Goal: Download file/media

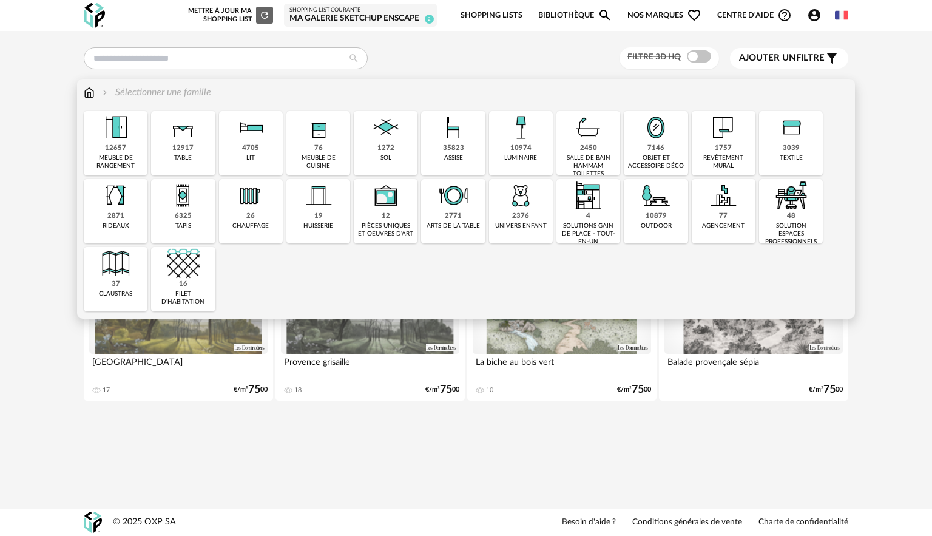
click at [89, 92] on img at bounding box center [89, 93] width 11 height 14
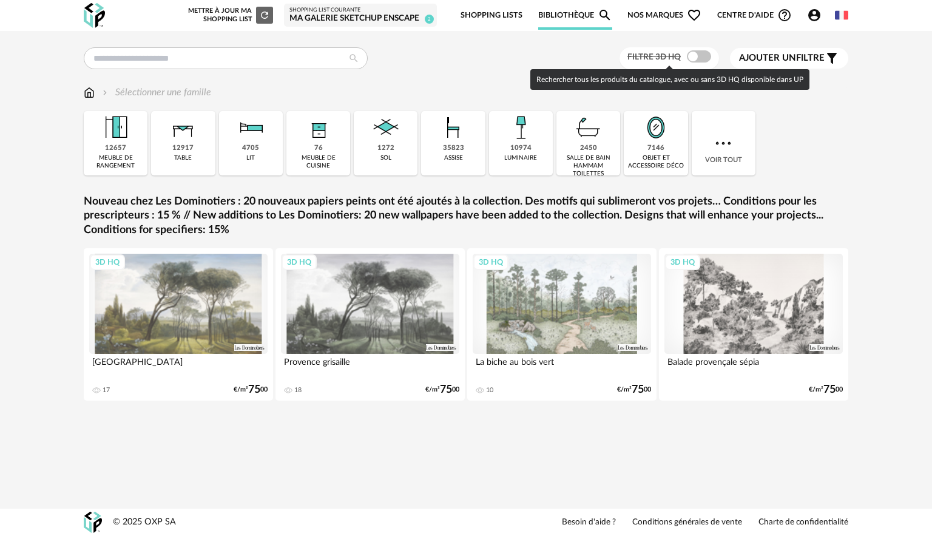
click at [707, 55] on span at bounding box center [699, 56] width 24 height 12
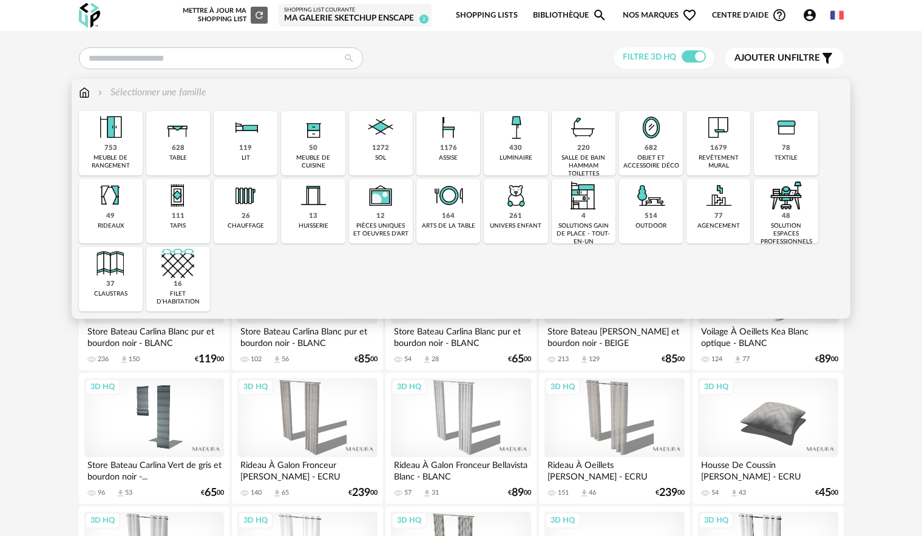
click at [447, 140] on img at bounding box center [448, 127] width 33 height 33
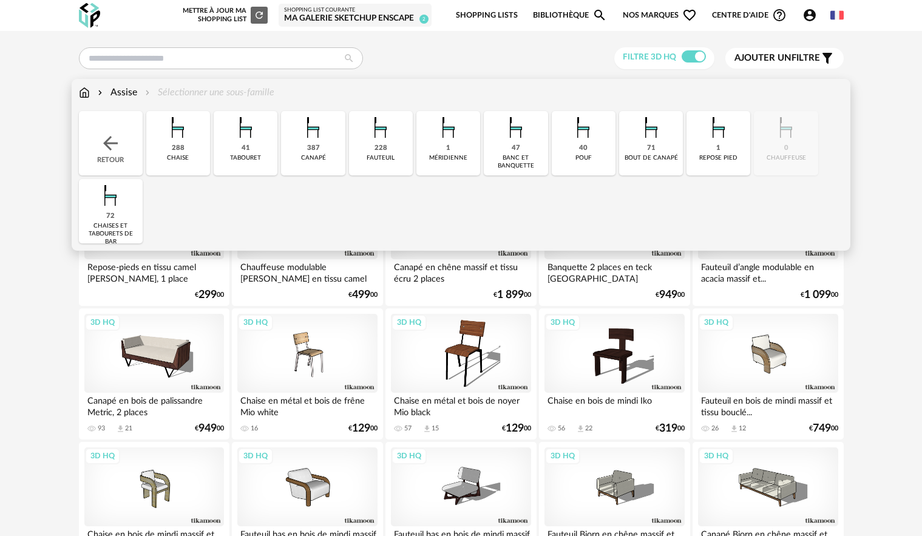
click at [316, 139] on img at bounding box center [313, 127] width 33 height 33
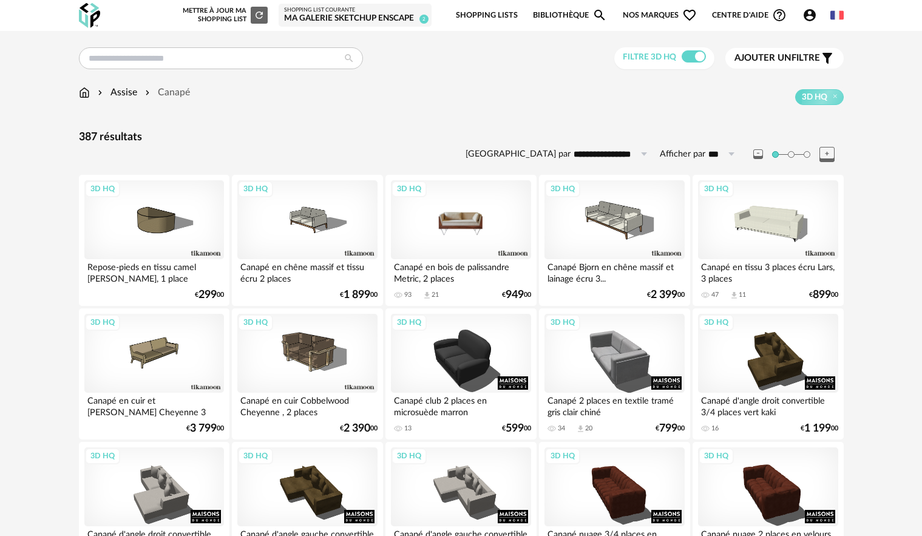
click at [473, 225] on div "3D HQ" at bounding box center [461, 219] width 140 height 79
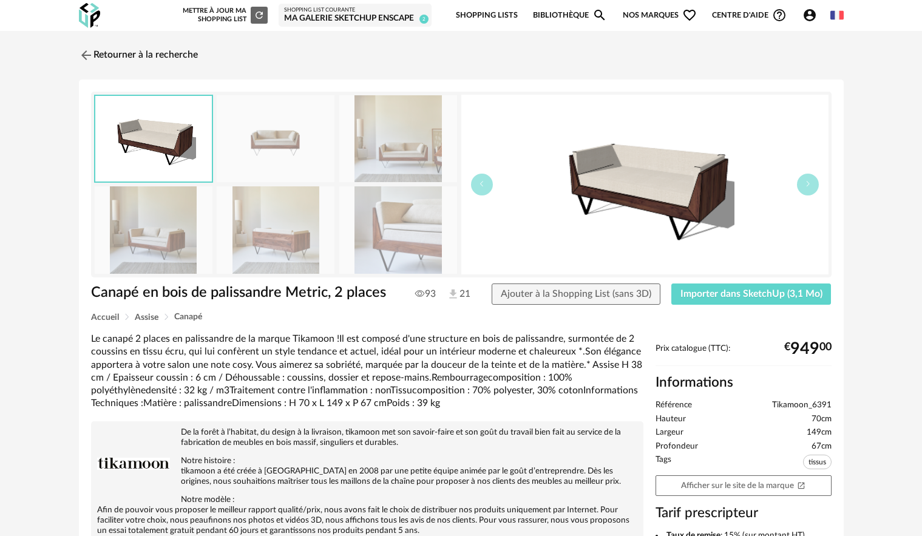
click at [282, 137] on img at bounding box center [276, 138] width 118 height 87
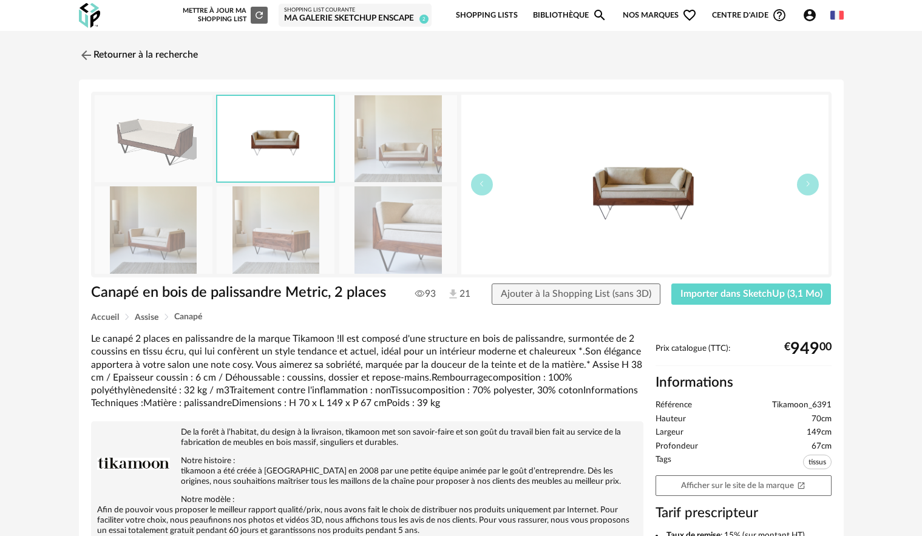
click at [387, 149] on img at bounding box center [398, 138] width 118 height 87
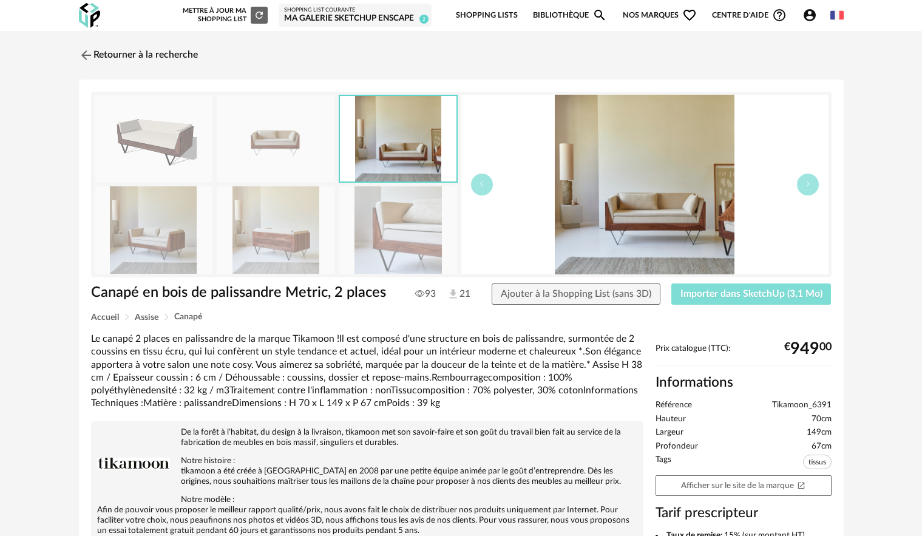
click at [748, 298] on span "Importer dans SketchUp (3,1 Mo)" at bounding box center [751, 294] width 142 height 10
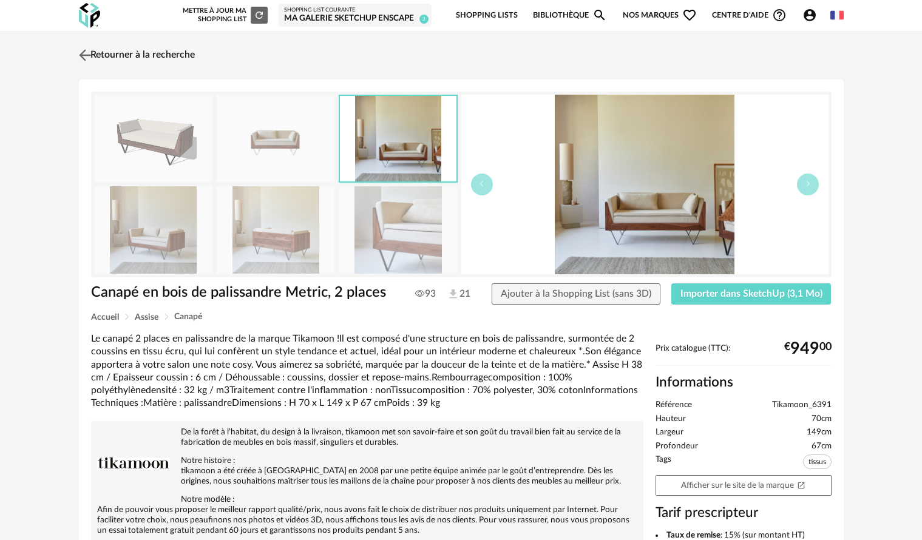
click at [154, 57] on link "Retourner à la recherche" at bounding box center [135, 55] width 119 height 27
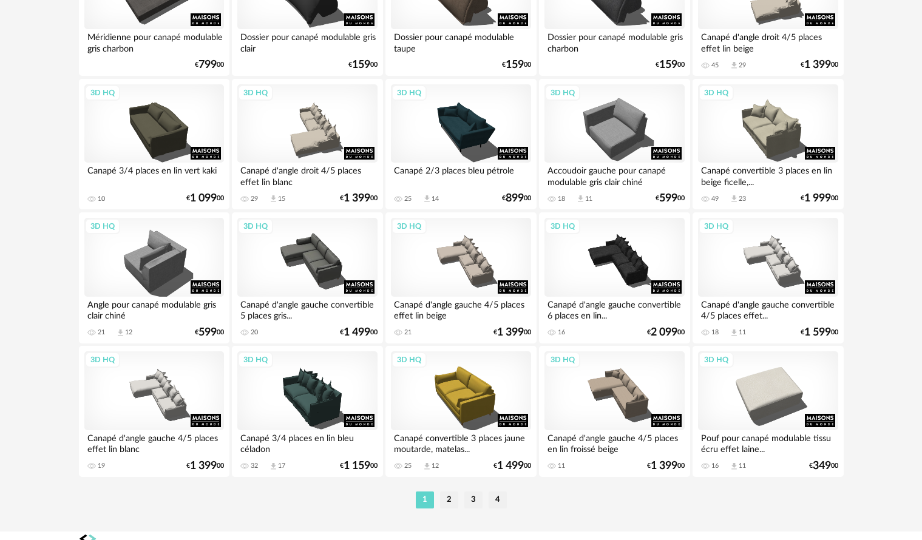
scroll to position [2386, 0]
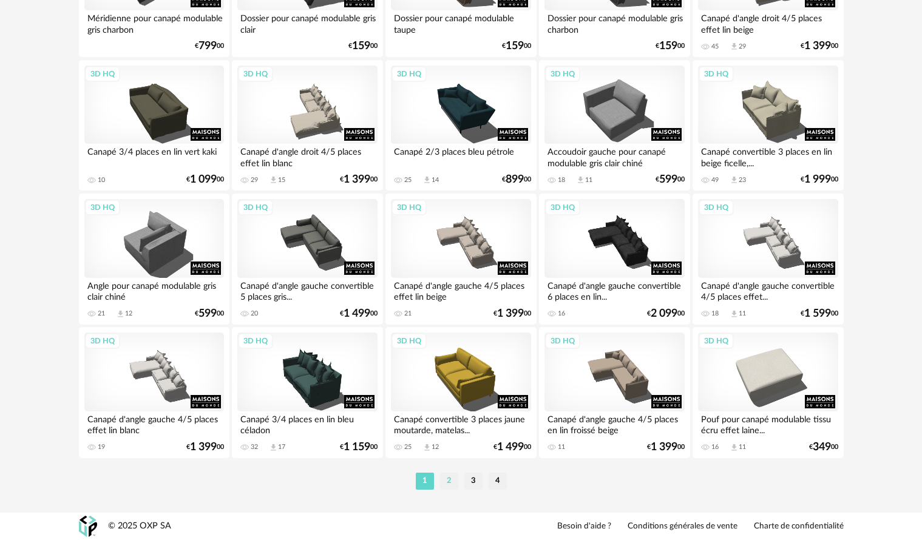
click at [448, 482] on li "2" at bounding box center [449, 481] width 18 height 17
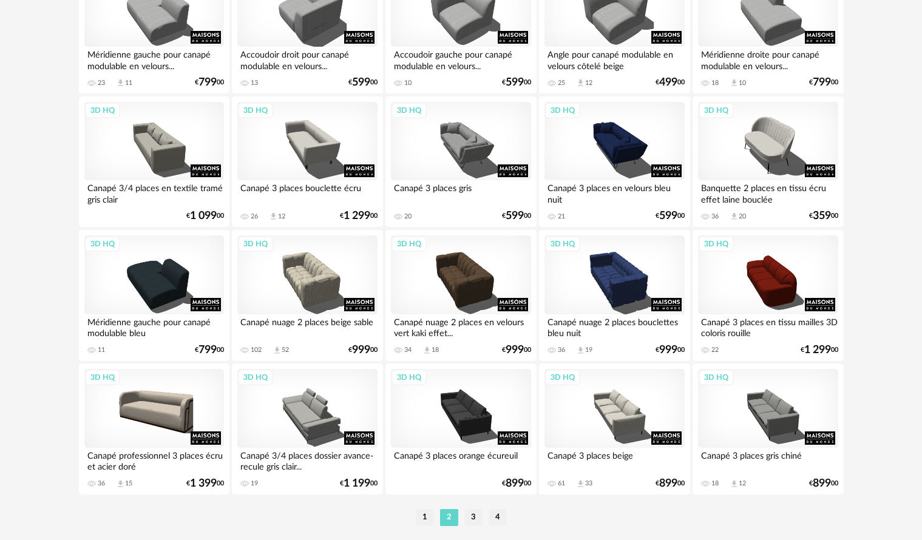
scroll to position [2386, 0]
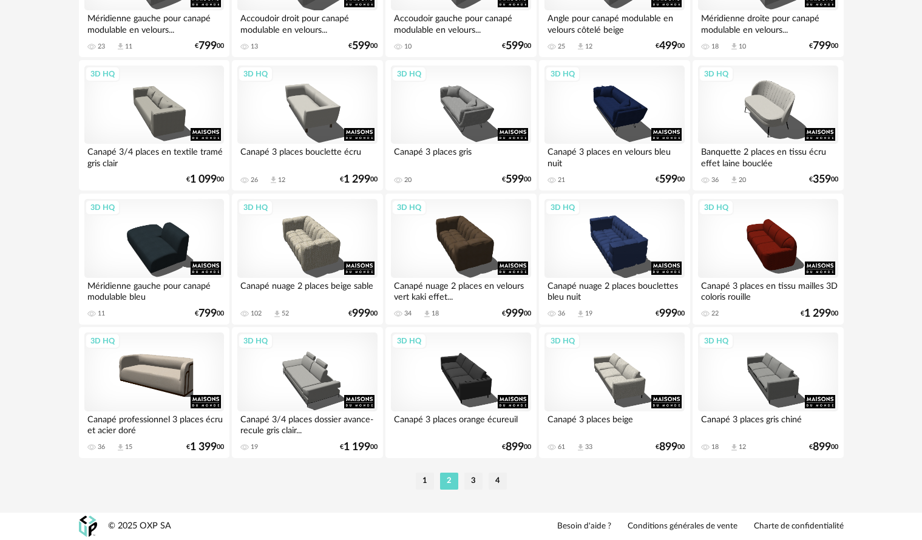
click at [473, 481] on li "3" at bounding box center [473, 481] width 18 height 17
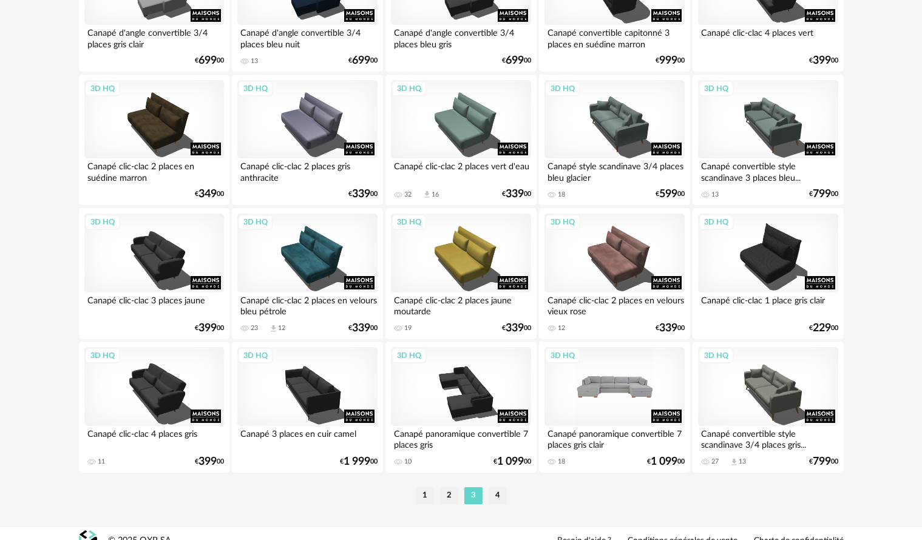
scroll to position [2386, 0]
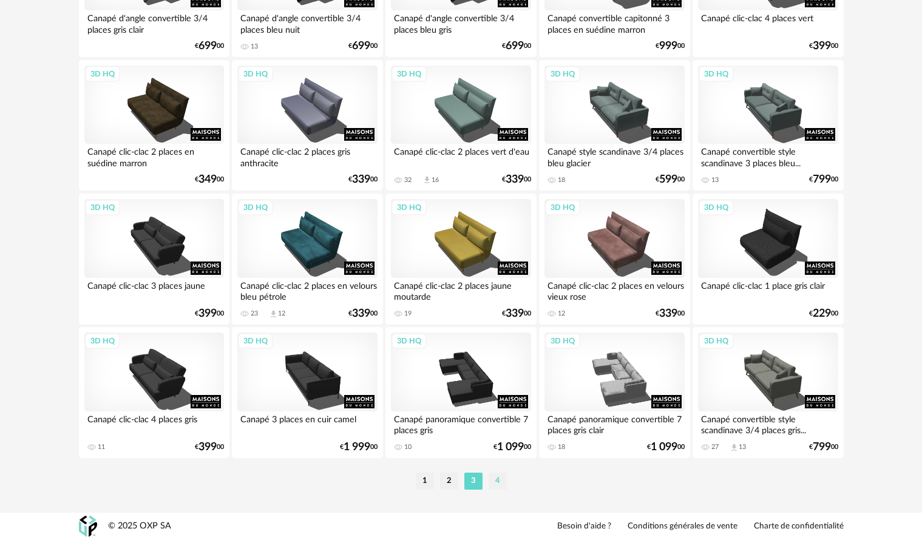
click at [500, 479] on li "4" at bounding box center [498, 481] width 18 height 17
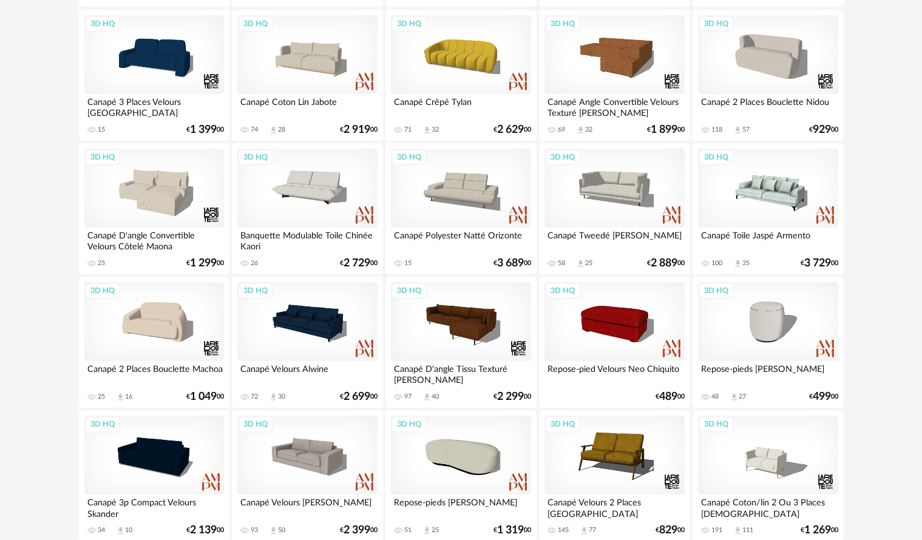
scroll to position [956, 0]
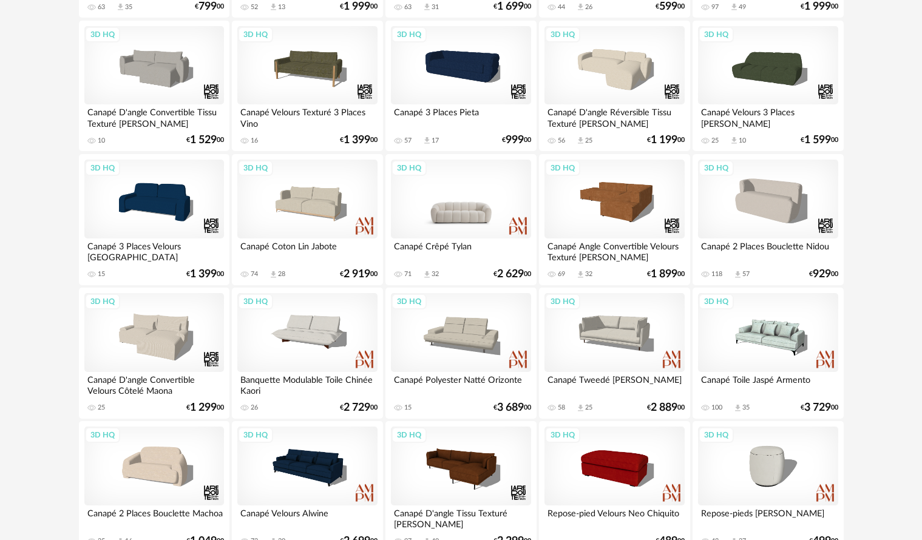
click at [475, 209] on div "3D HQ" at bounding box center [461, 199] width 140 height 79
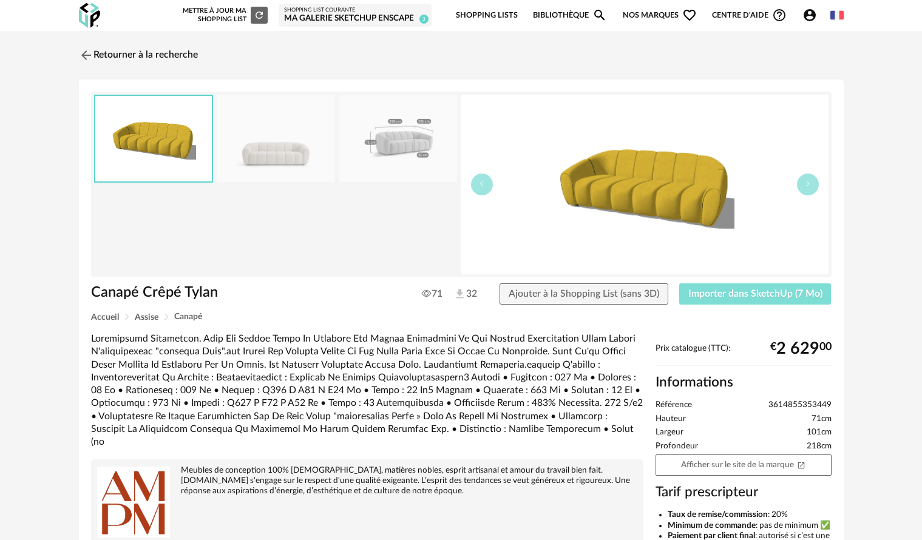
click at [748, 297] on span "Importer dans SketchUp (7 Mo)" at bounding box center [755, 294] width 134 height 10
click at [121, 57] on link "Retourner à la recherche" at bounding box center [135, 55] width 119 height 27
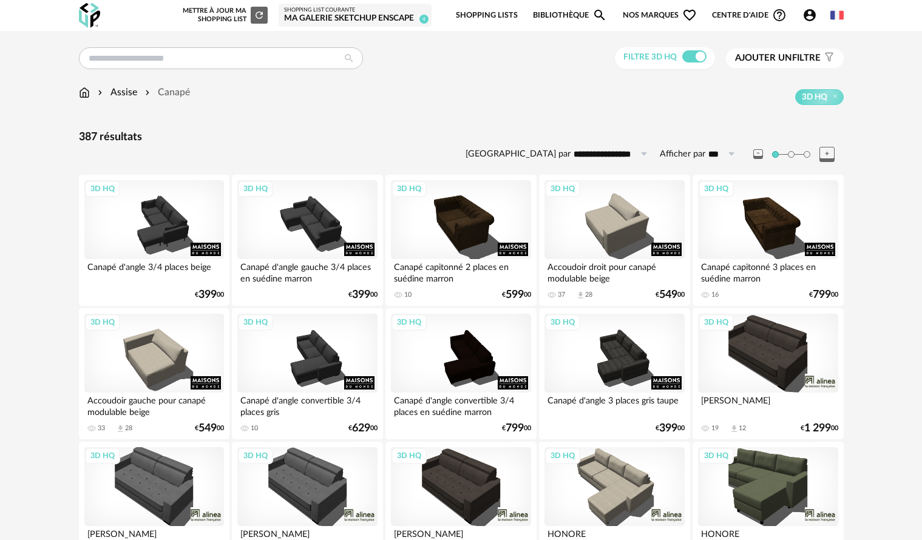
click at [797, 59] on span "Ajouter un filtre" at bounding box center [778, 58] width 86 height 12
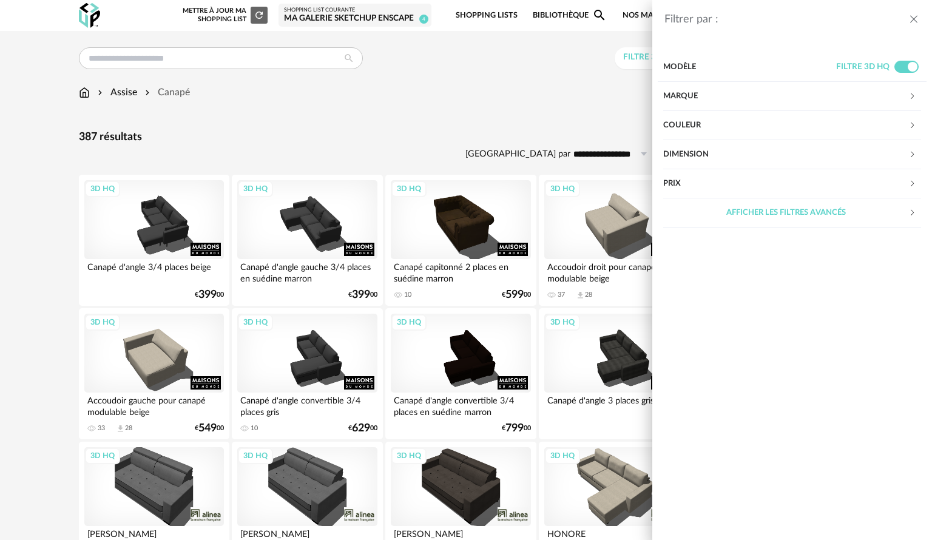
click at [733, 98] on div "Marque" at bounding box center [785, 96] width 245 height 29
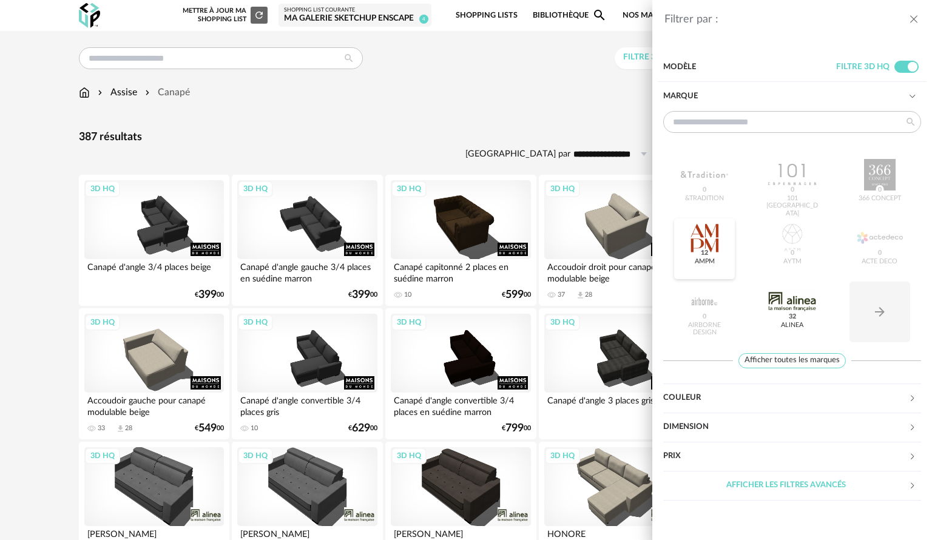
click at [708, 232] on div at bounding box center [704, 238] width 47 height 32
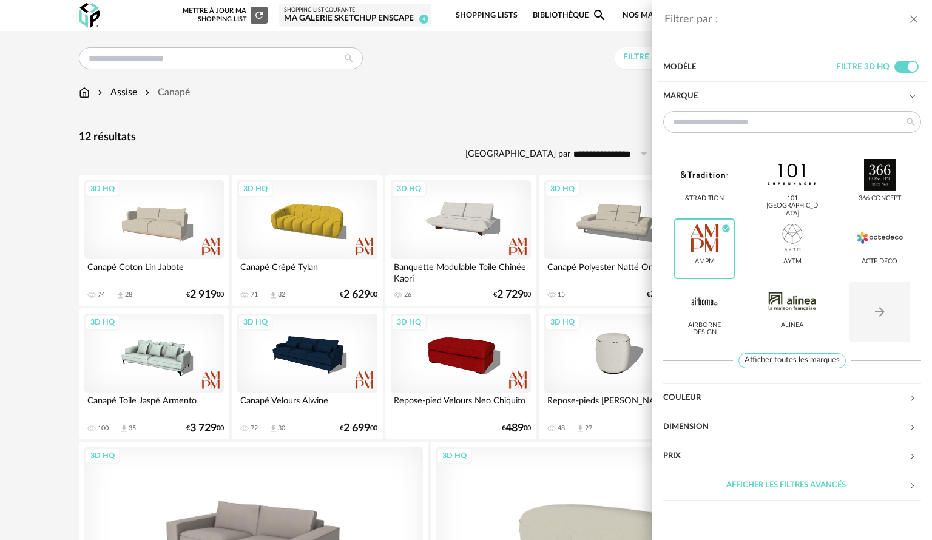
click at [552, 117] on div "Filtrer par : Modèle Filtre 3D HQ Marque &tradition 101 [GEOGRAPHIC_DATA] 366 C…" at bounding box center [466, 270] width 932 height 540
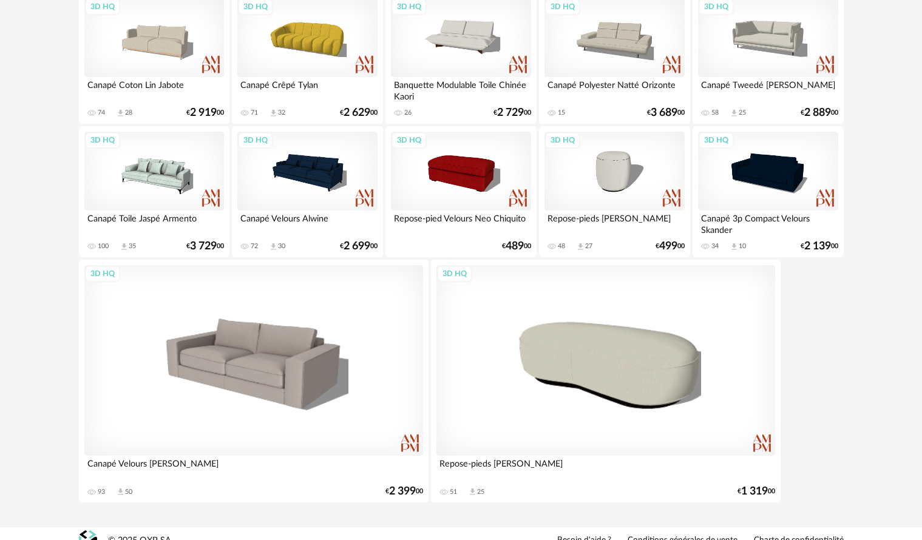
scroll to position [61, 0]
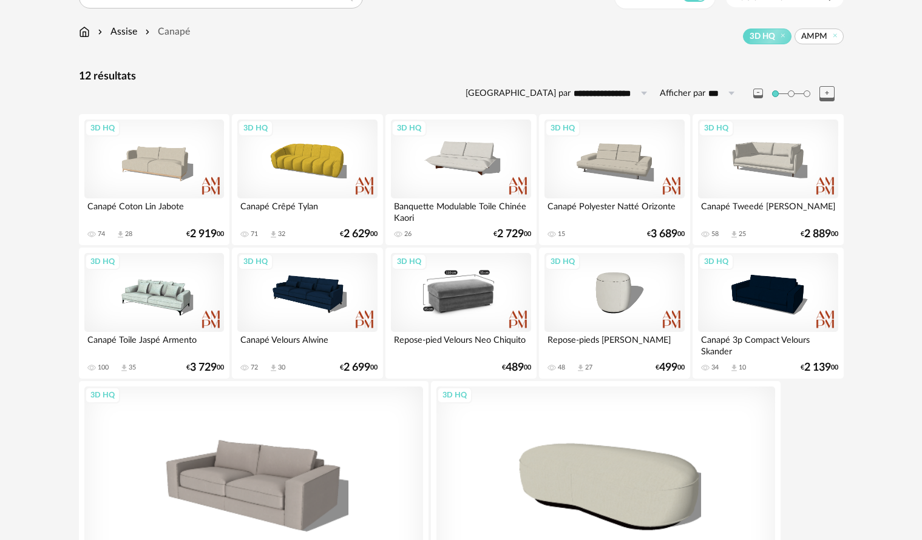
click at [468, 291] on div "3D HQ" at bounding box center [461, 292] width 140 height 79
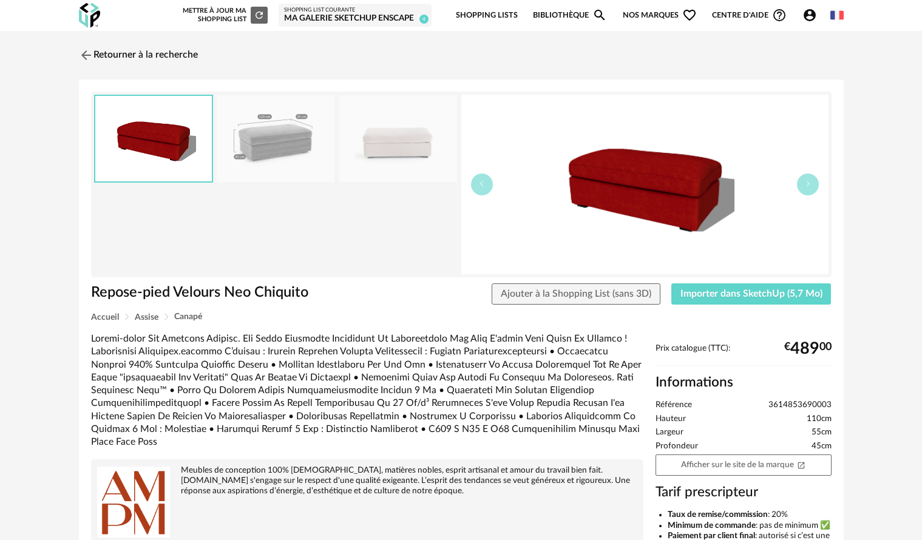
click at [276, 140] on img at bounding box center [276, 138] width 118 height 87
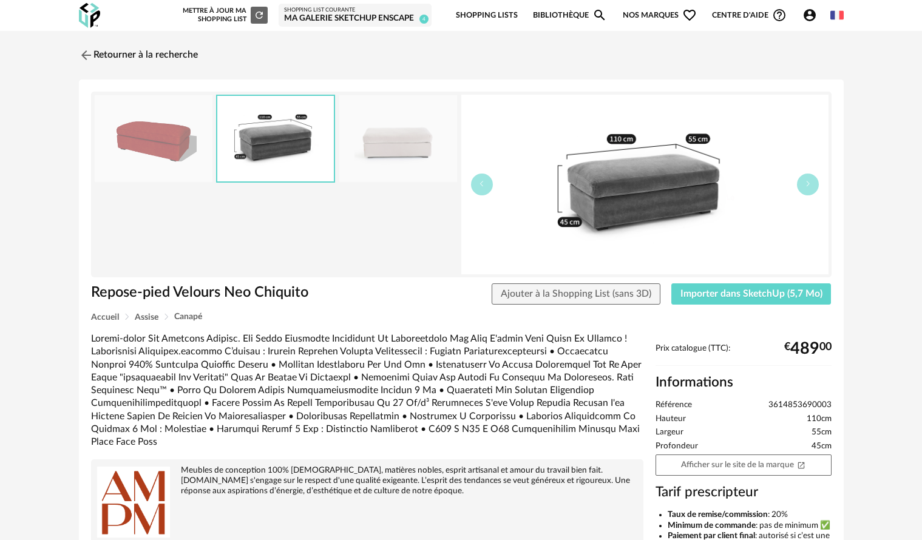
click at [383, 134] on img at bounding box center [398, 138] width 118 height 87
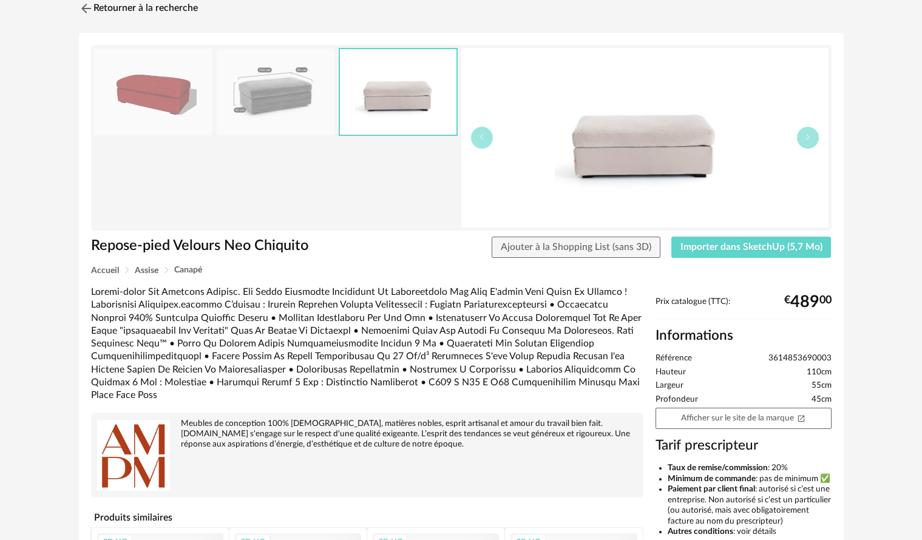
scroll to position [61, 0]
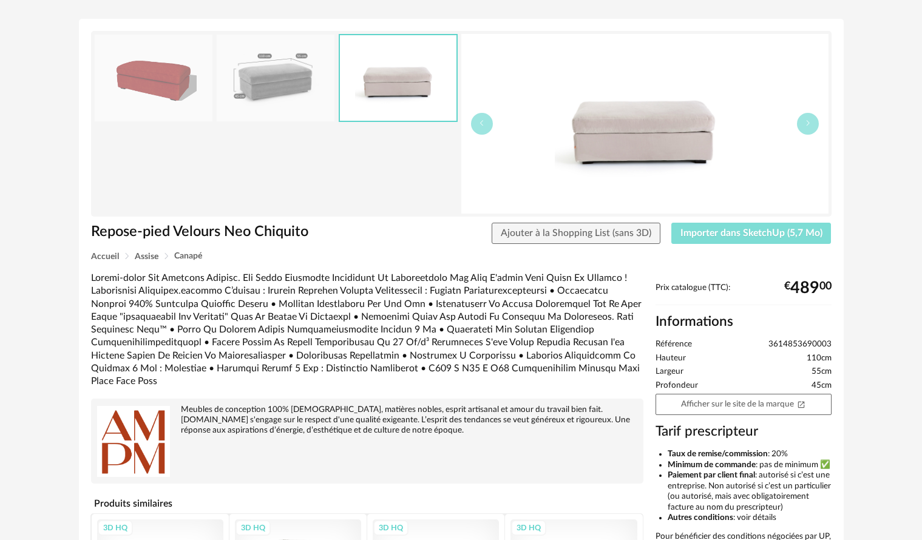
click at [754, 238] on button "Importer dans SketchUp (5,7 Mo)" at bounding box center [751, 234] width 160 height 22
